Goal: Task Accomplishment & Management: Use online tool/utility

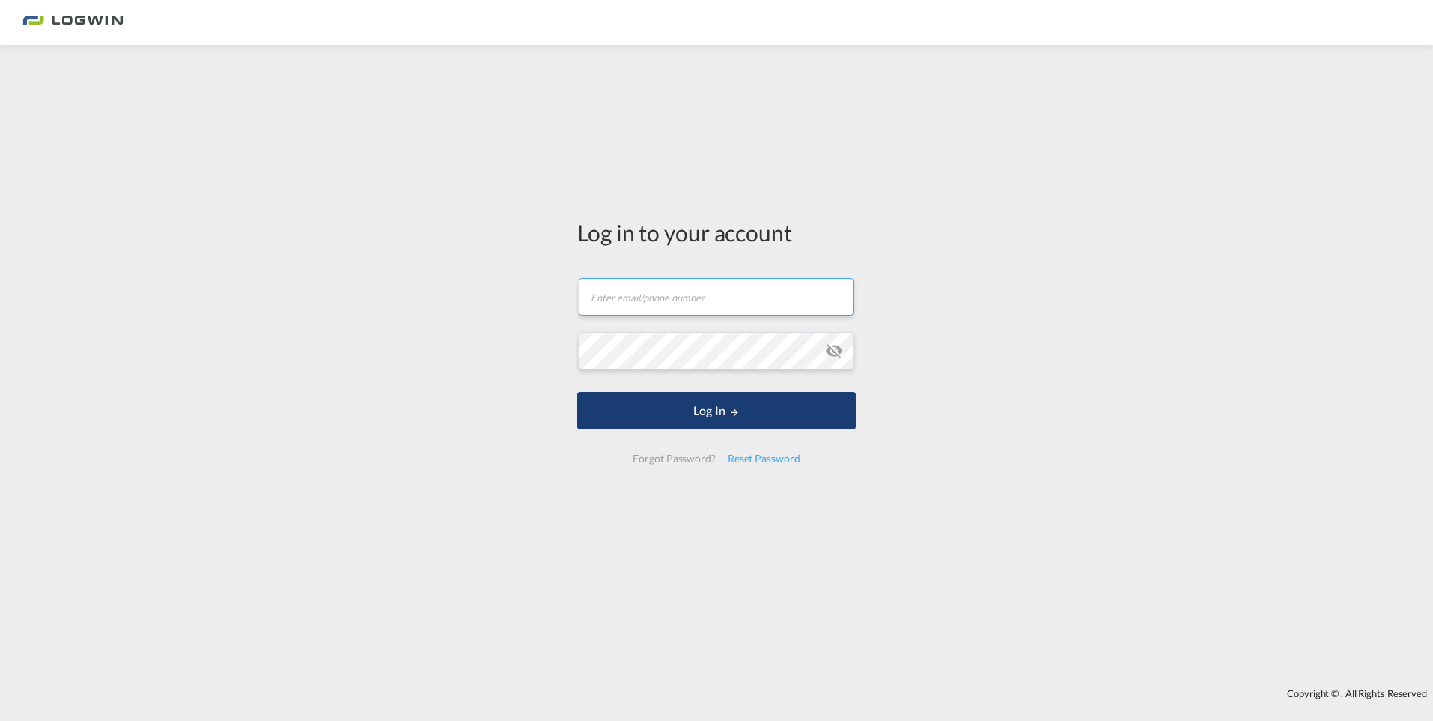
type input "[EMAIL_ADDRESS][PERSON_NAME][DOMAIN_NAME]"
click at [714, 413] on button "Log In" at bounding box center [716, 410] width 279 height 37
